Goal: Find specific page/section

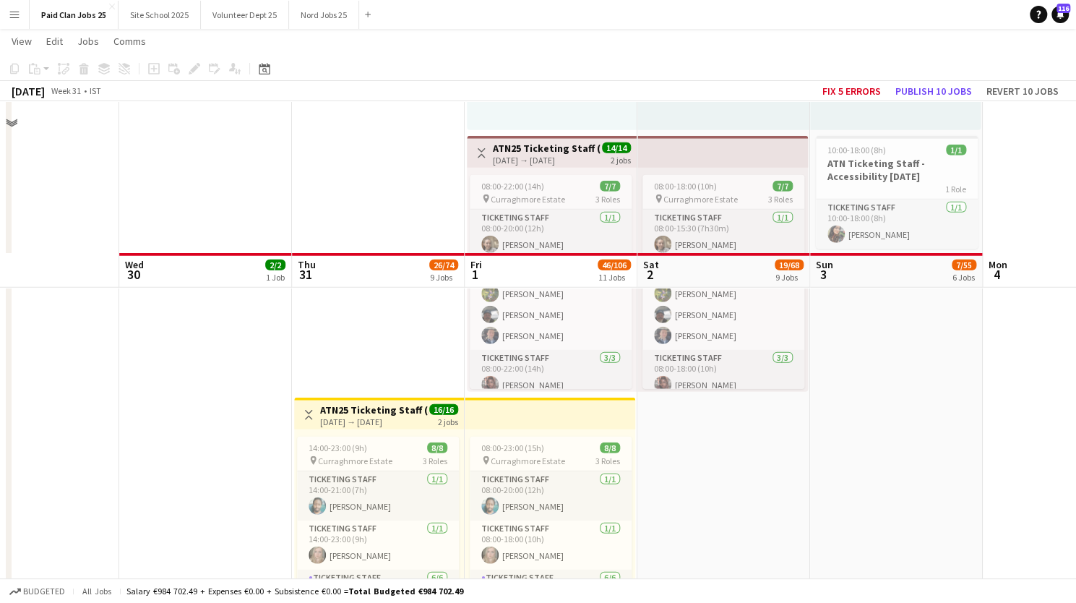
scroll to position [25121, 0]
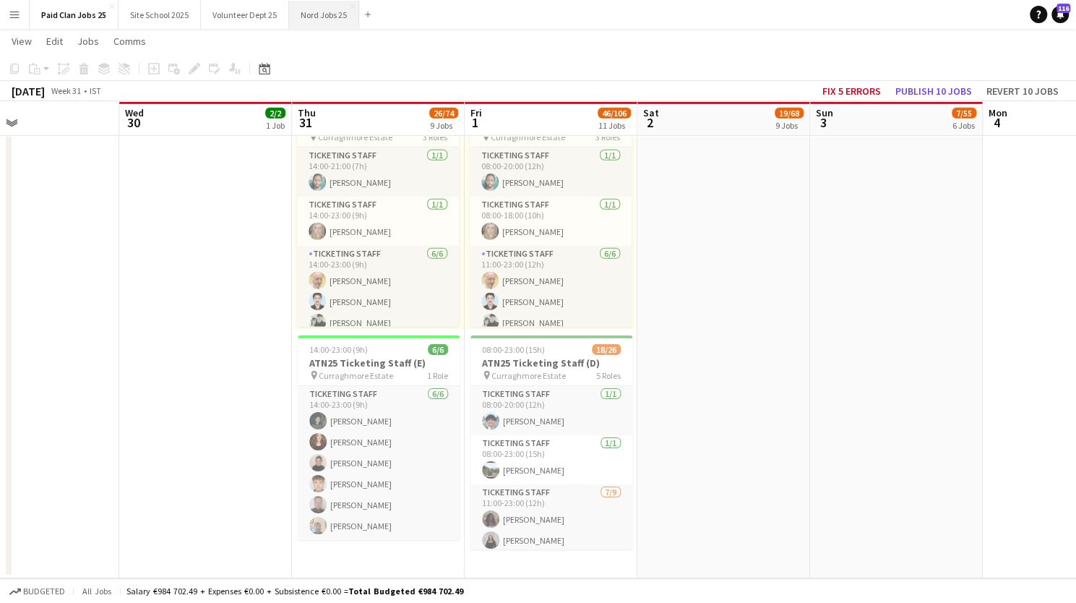
click at [314, 14] on button "Nord Jobs 25 Close" at bounding box center [324, 15] width 70 height 28
